Goal: Find specific page/section: Find specific page/section

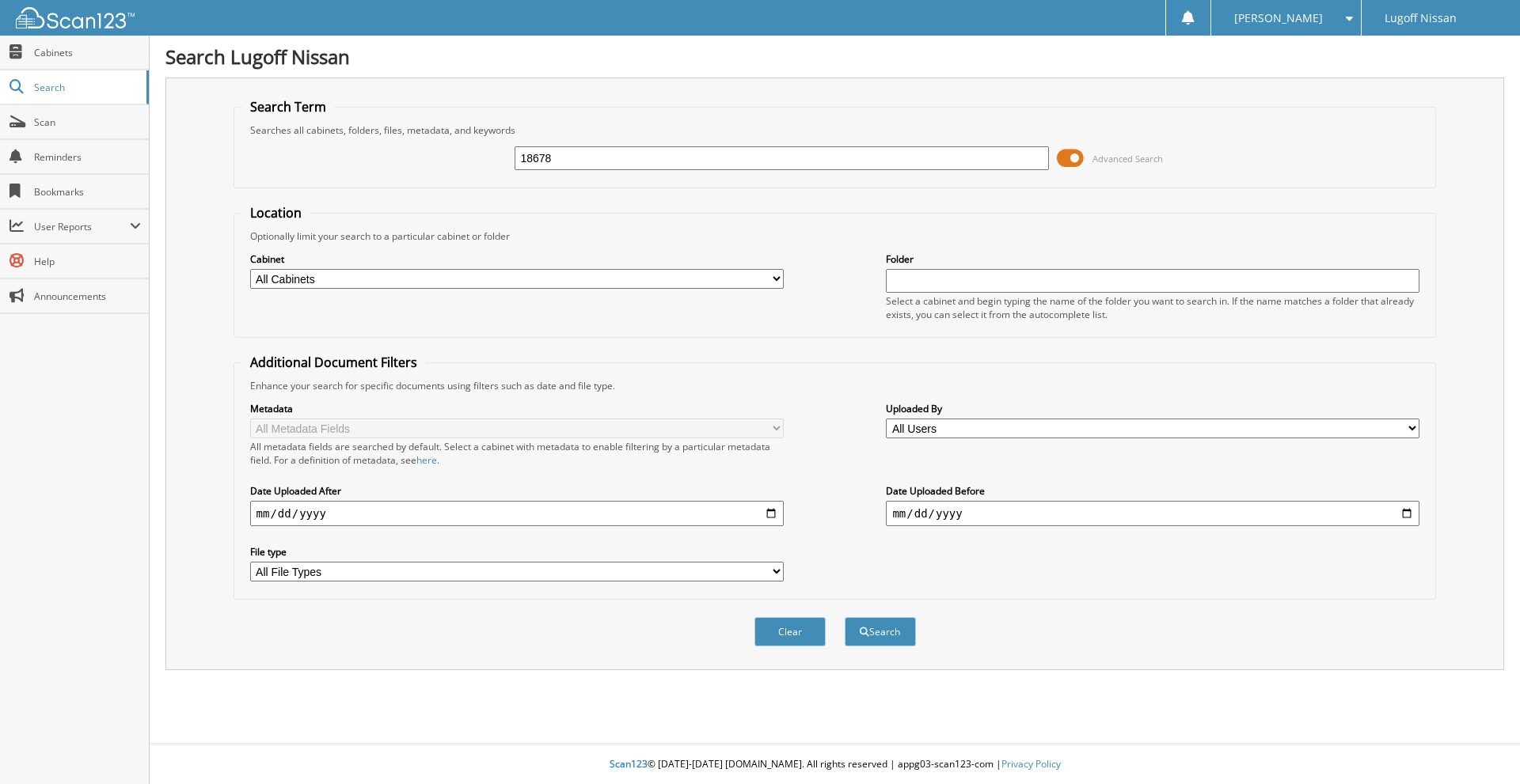
type input "18678"
click at [845, 617] on button "Search" at bounding box center [880, 632] width 71 height 29
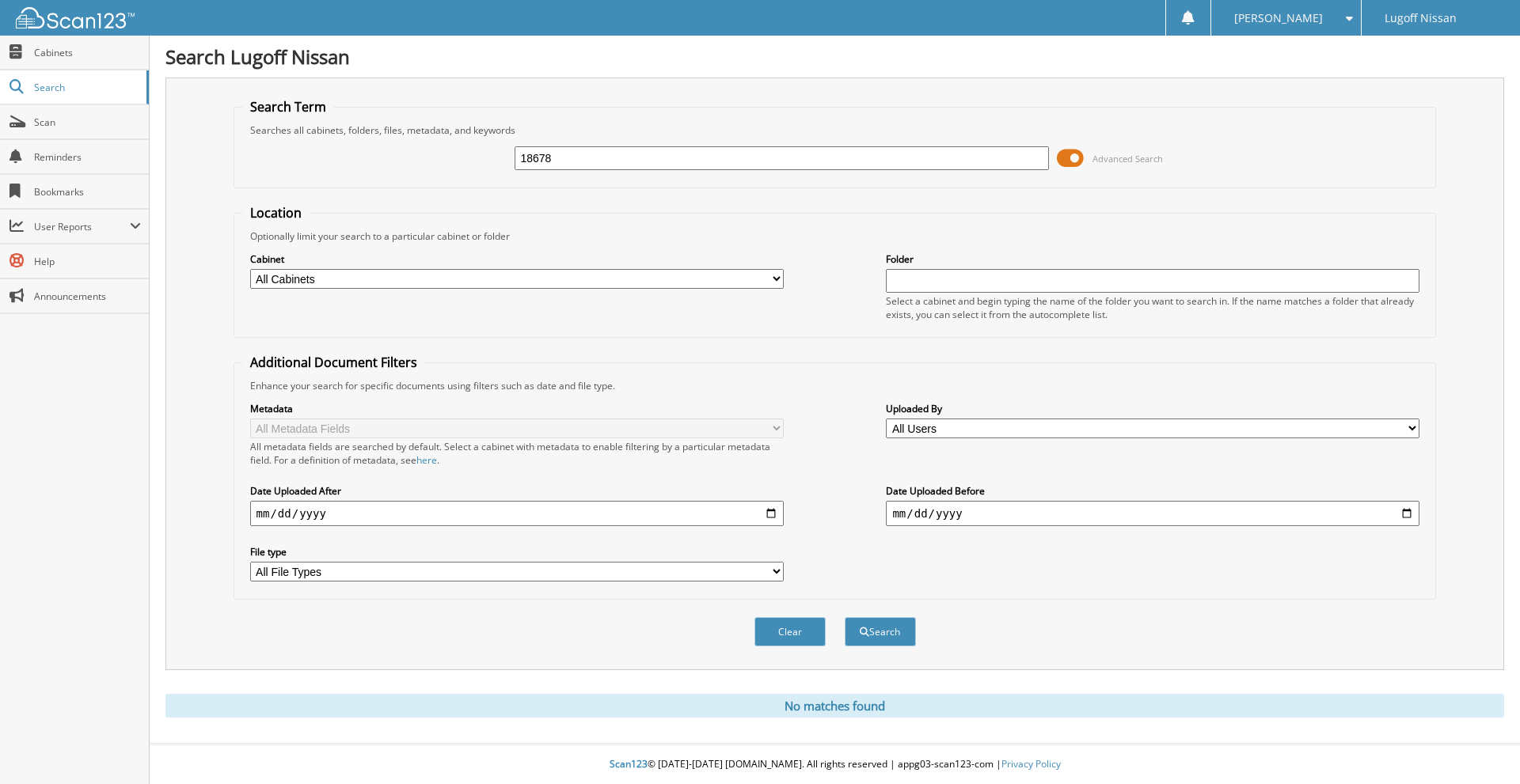
click at [640, 159] on input "18678" at bounding box center [781, 158] width 534 height 23
type input "18442"
click at [845, 617] on button "Search" at bounding box center [880, 632] width 71 height 29
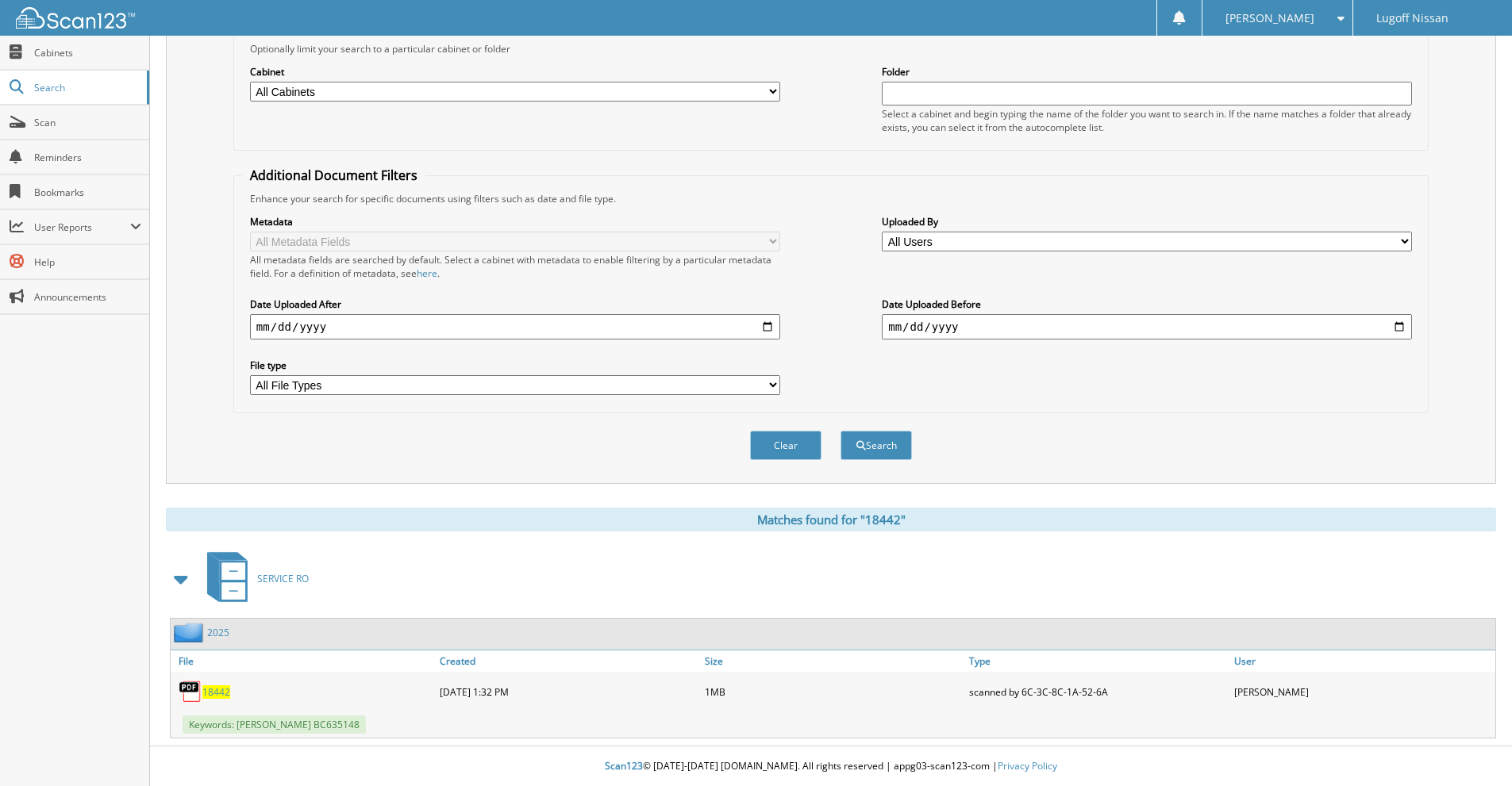
click at [226, 693] on span "18442" at bounding box center [216, 692] width 27 height 14
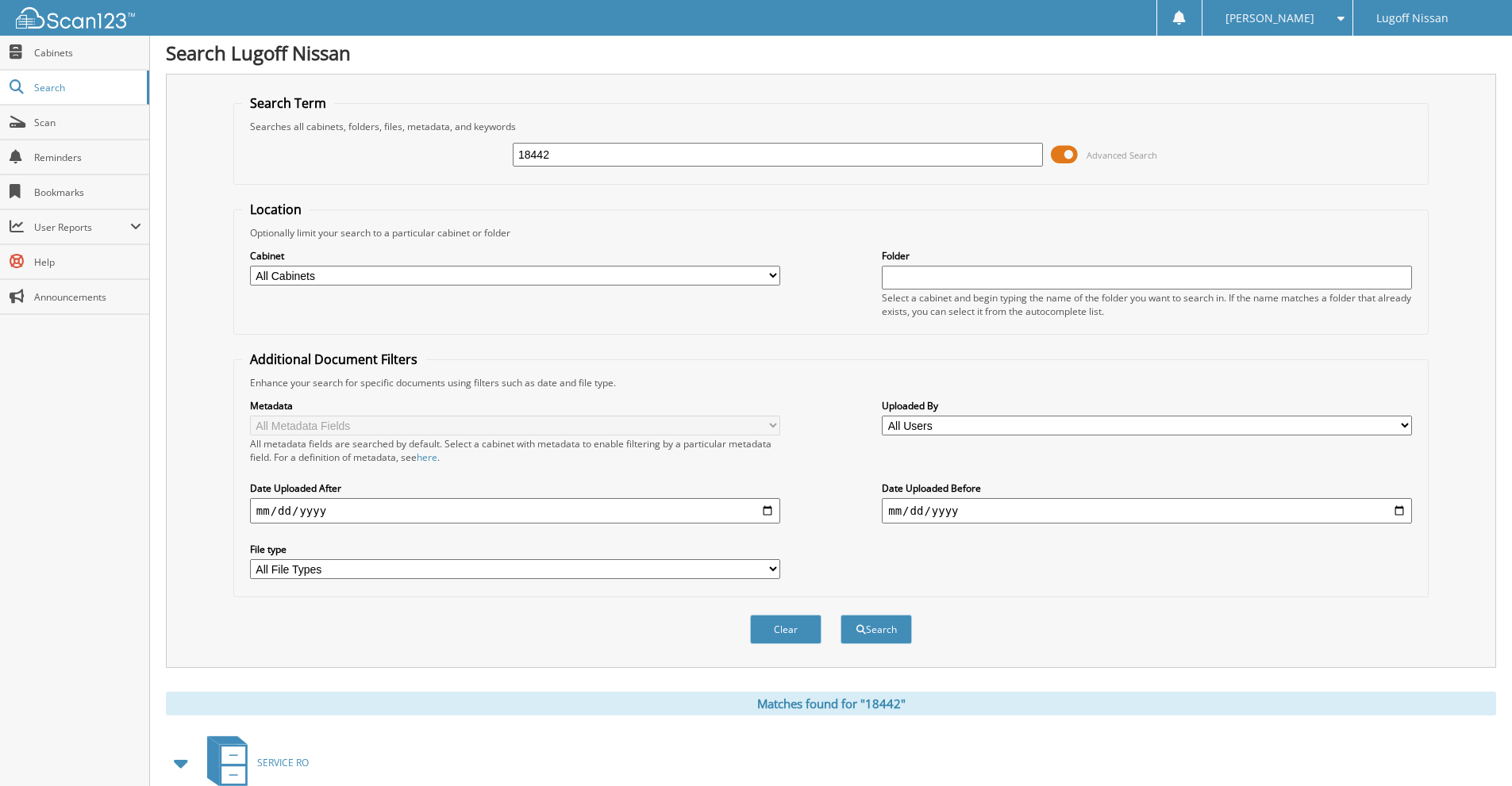
scroll to position [0, 0]
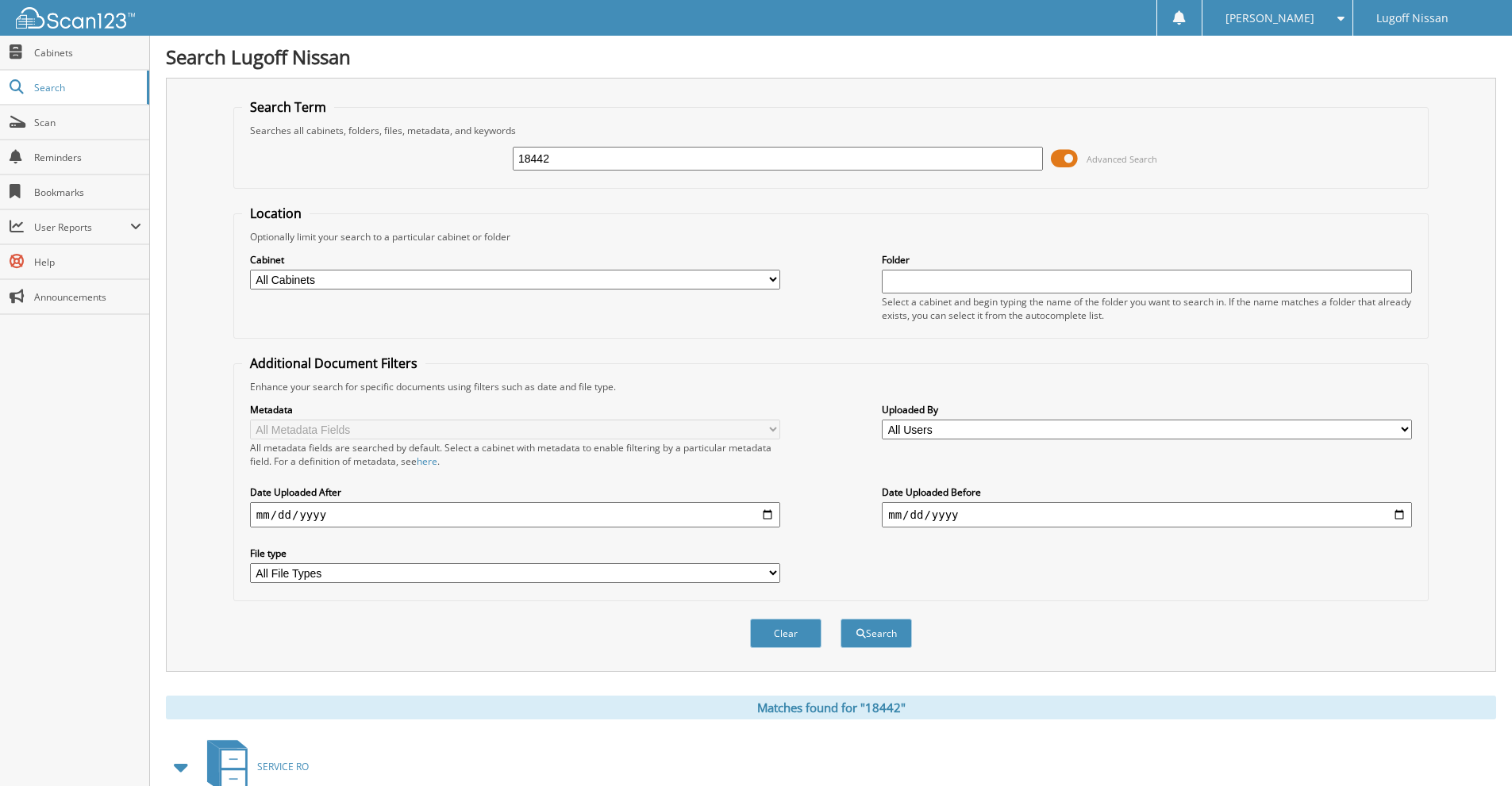
drag, startPoint x: 573, startPoint y: 160, endPoint x: 477, endPoint y: 150, distance: 96.5
click at [477, 150] on div "18442 Advanced Search" at bounding box center [831, 159] width 1178 height 43
type input "18396"
click at [841, 619] on button "Search" at bounding box center [876, 634] width 71 height 29
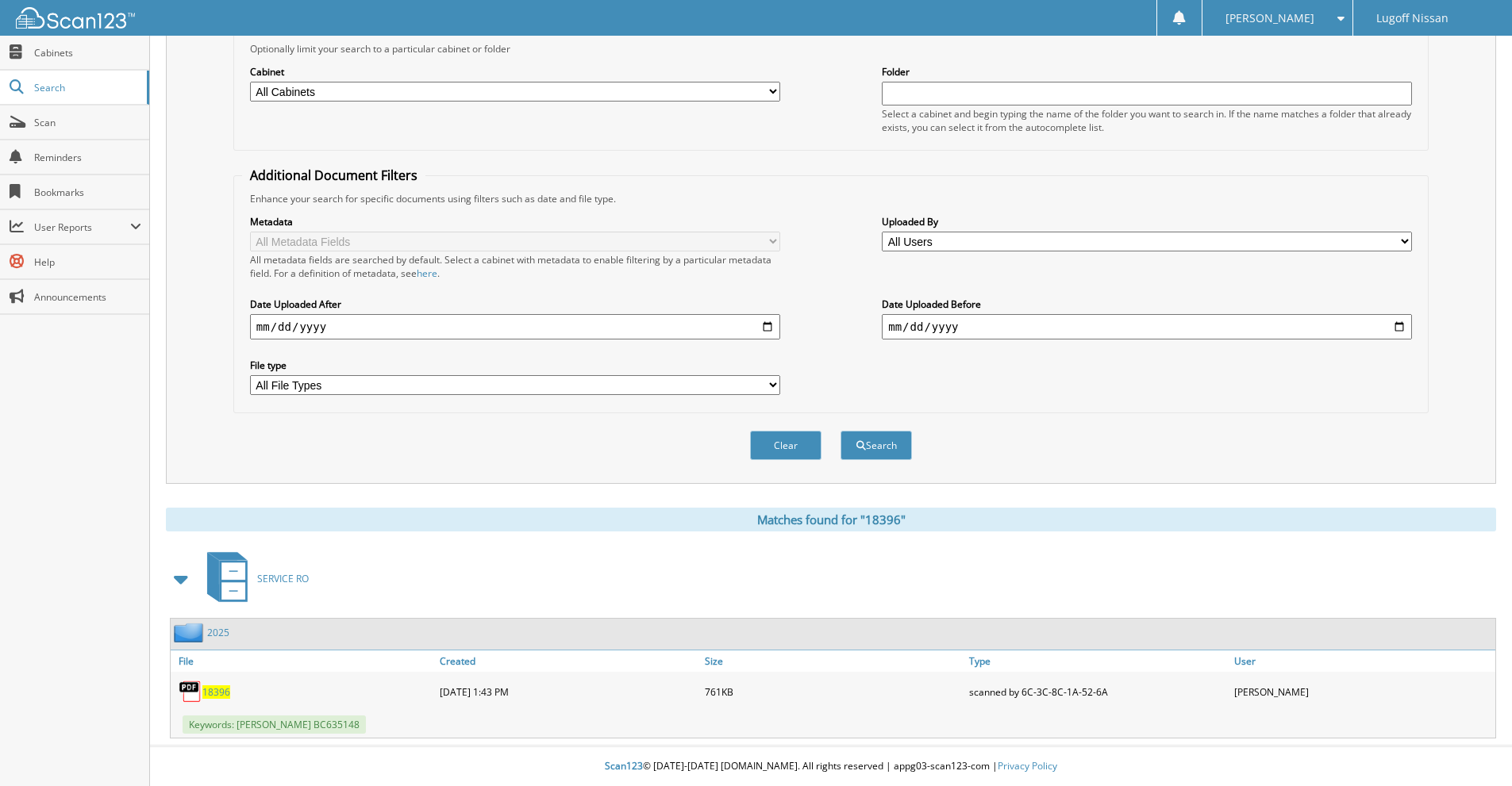
click at [213, 691] on span "18396" at bounding box center [216, 692] width 27 height 14
